Goal: Task Accomplishment & Management: Use online tool/utility

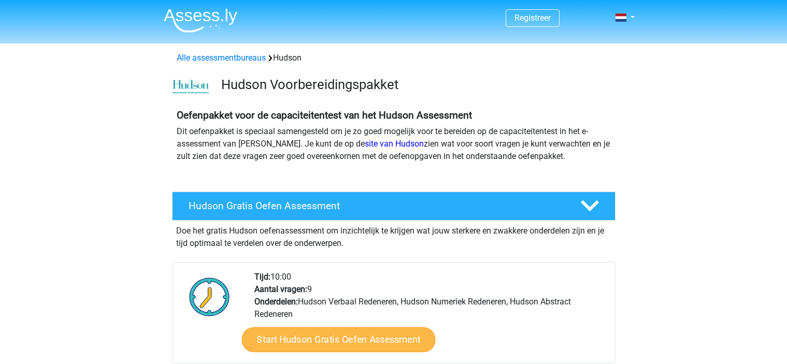
scroll to position [111, 0]
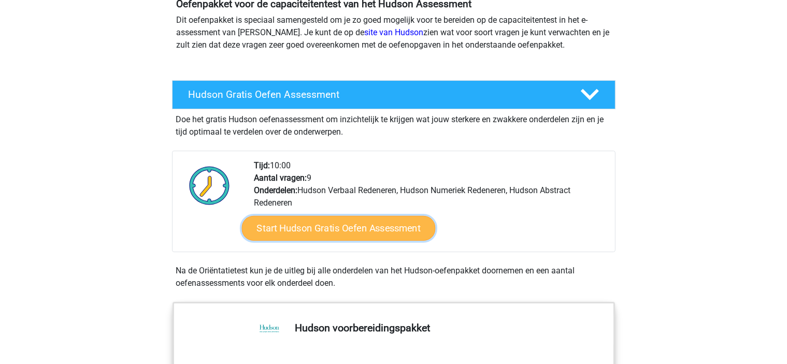
click at [307, 225] on link "Start Hudson Gratis Oefen Assessment" at bounding box center [338, 228] width 194 height 25
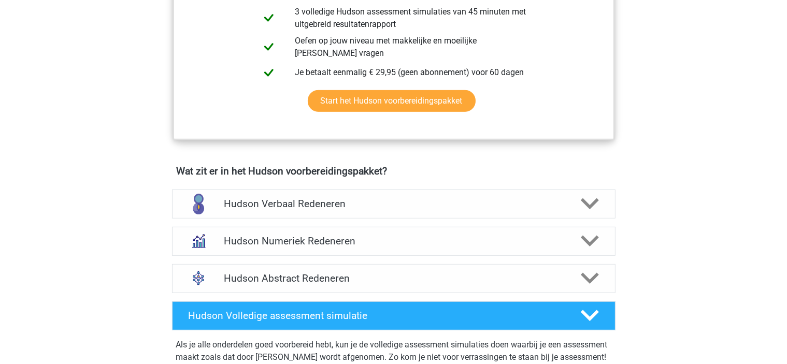
scroll to position [561, 0]
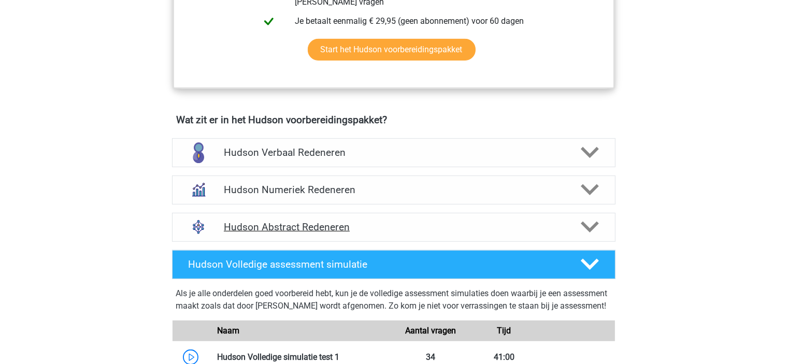
click at [309, 213] on div "Hudson Abstract Redeneren" at bounding box center [393, 227] width 443 height 29
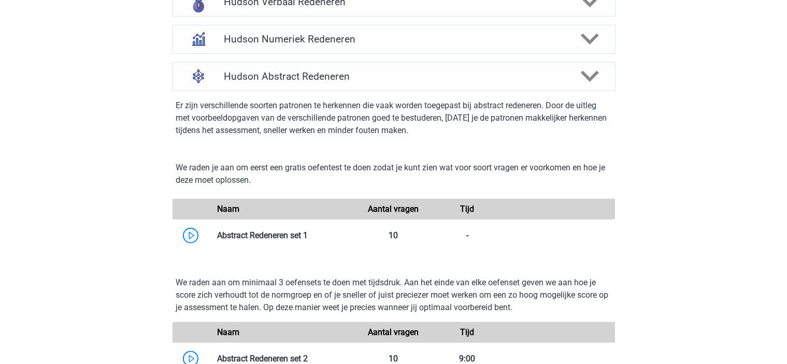
scroll to position [721, 0]
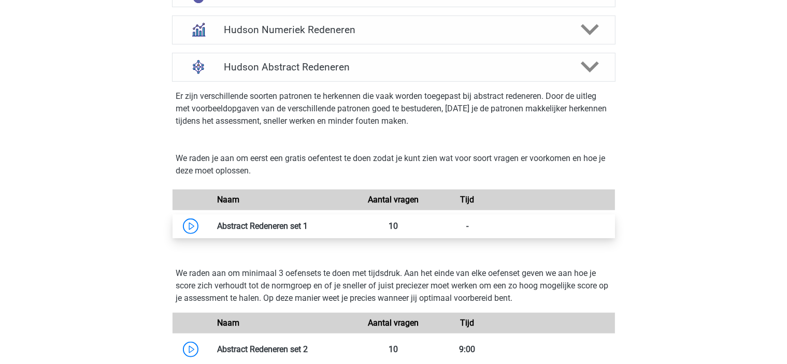
click at [308, 226] on link at bounding box center [308, 226] width 0 height 10
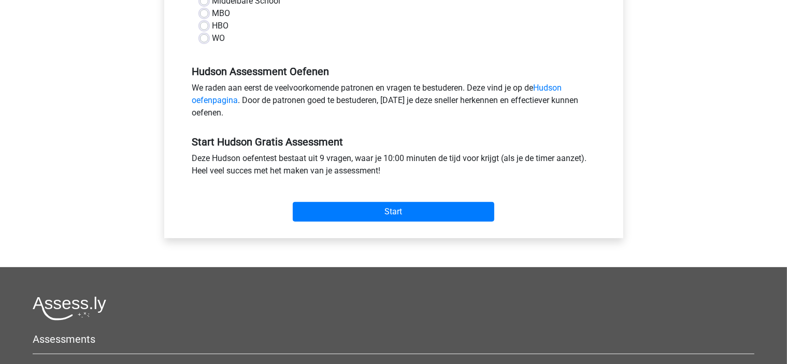
scroll to position [207, 0]
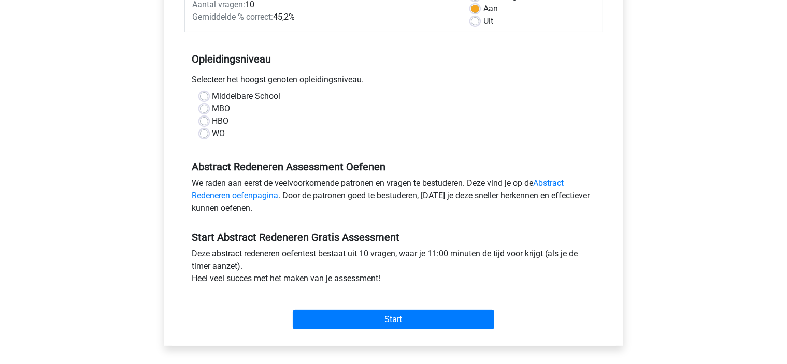
scroll to position [171, 0]
